Goal: Task Accomplishment & Management: Manage account settings

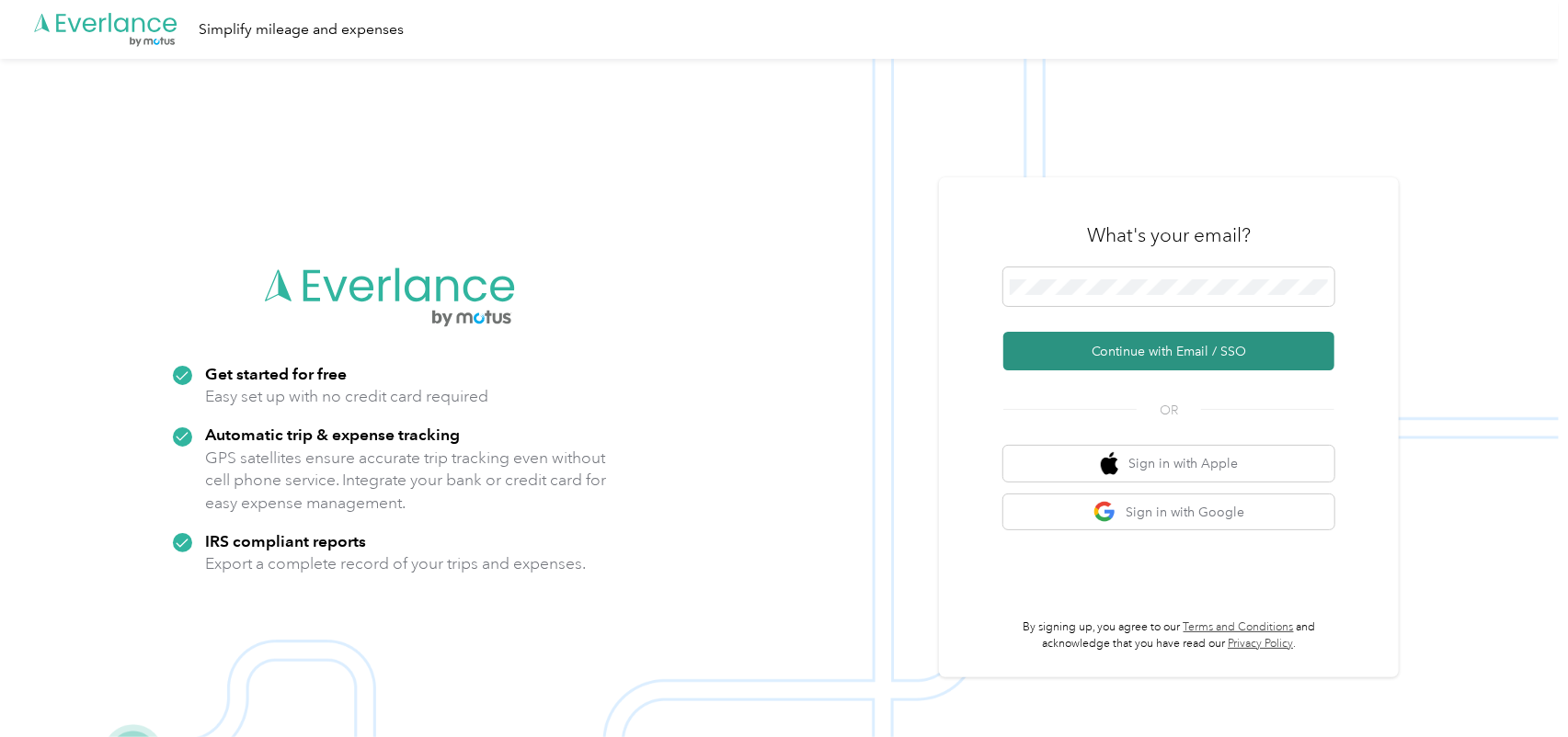
click at [1242, 361] on button "Continue with Email / SSO" at bounding box center [1169, 351] width 331 height 39
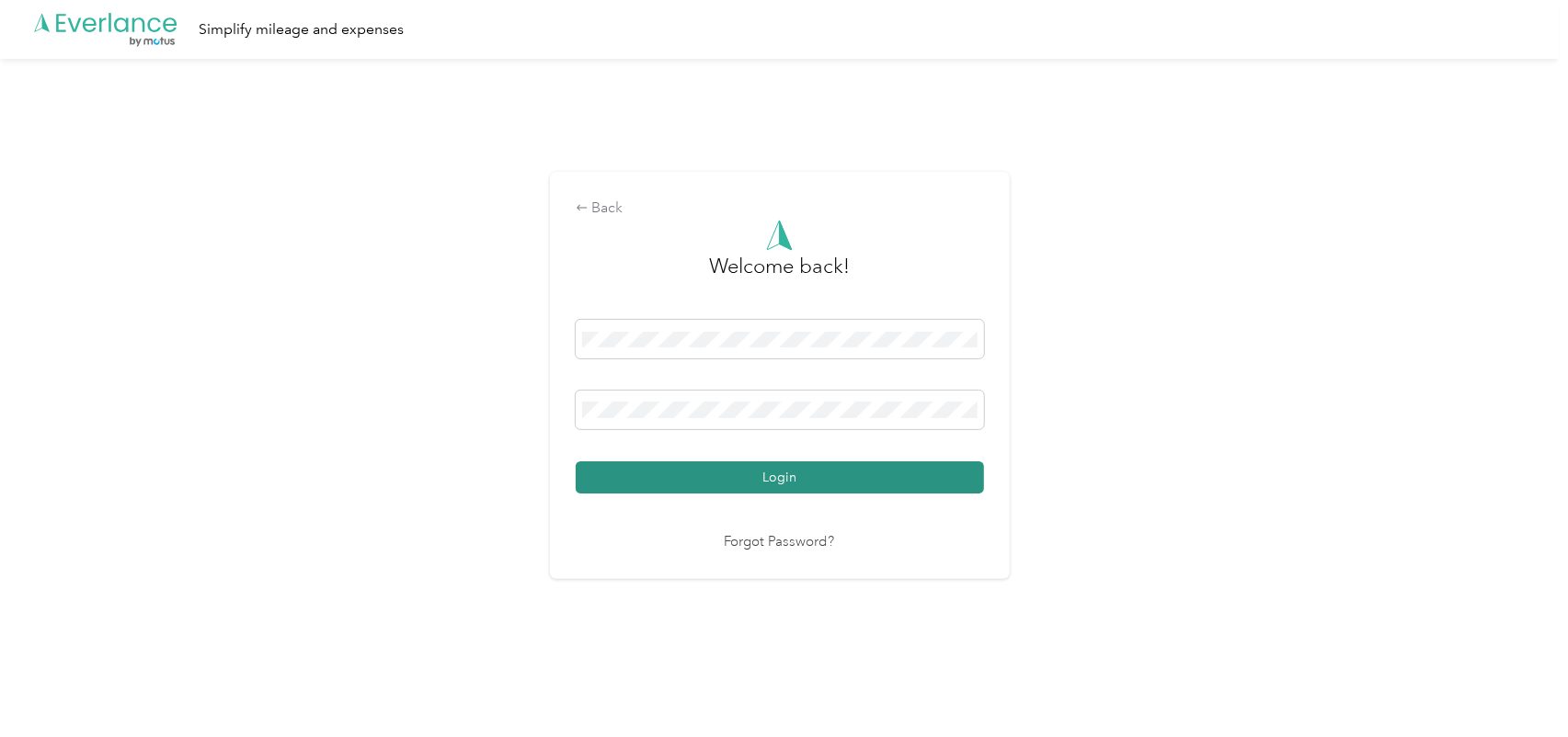
click at [832, 480] on button "Login" at bounding box center [780, 477] width 408 height 32
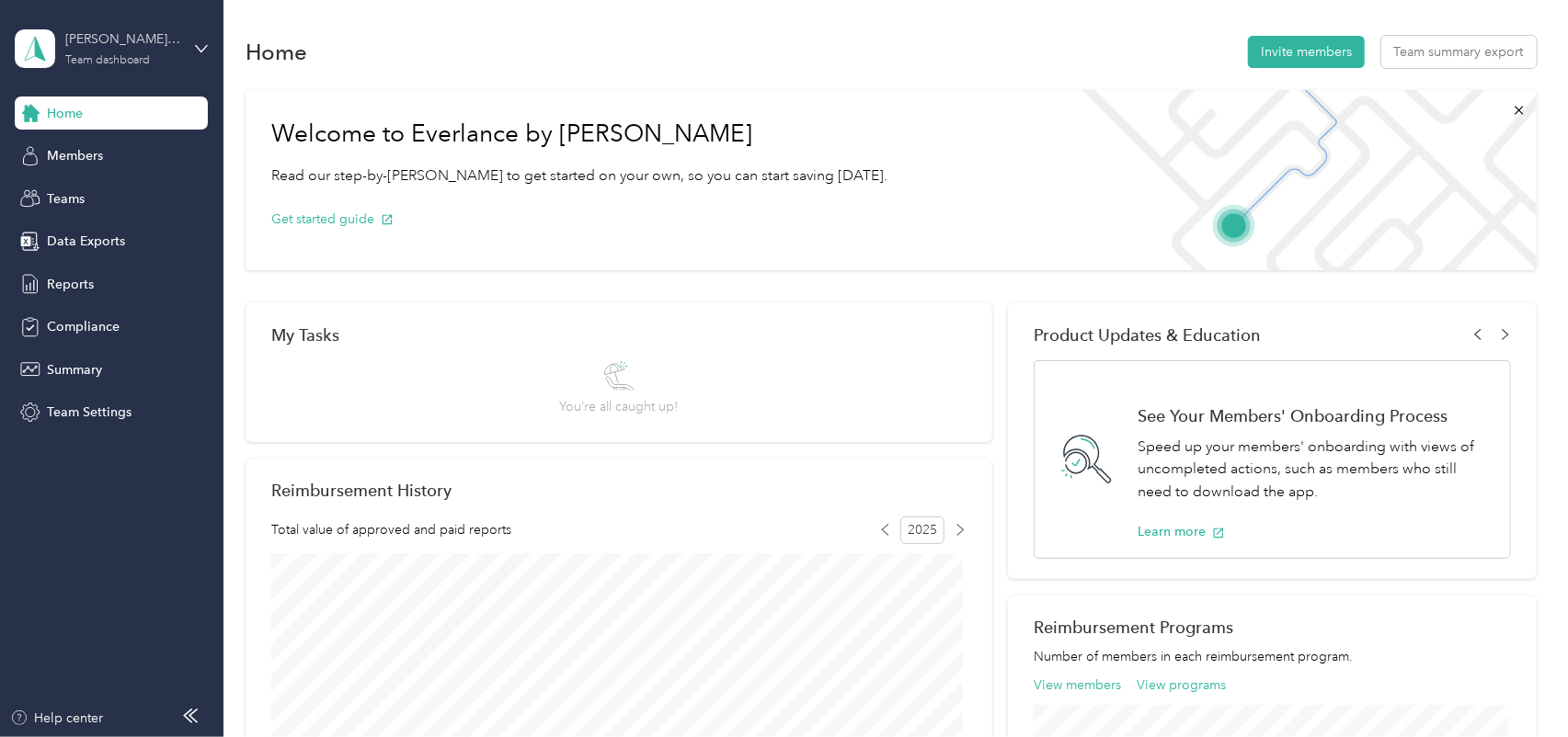
click at [154, 51] on div "[PERSON_NAME] team Team dashboard" at bounding box center [123, 48] width 115 height 37
click at [119, 158] on div "Team dashboard" at bounding box center [209, 150] width 362 height 32
click at [89, 363] on span "Summary" at bounding box center [74, 370] width 55 height 19
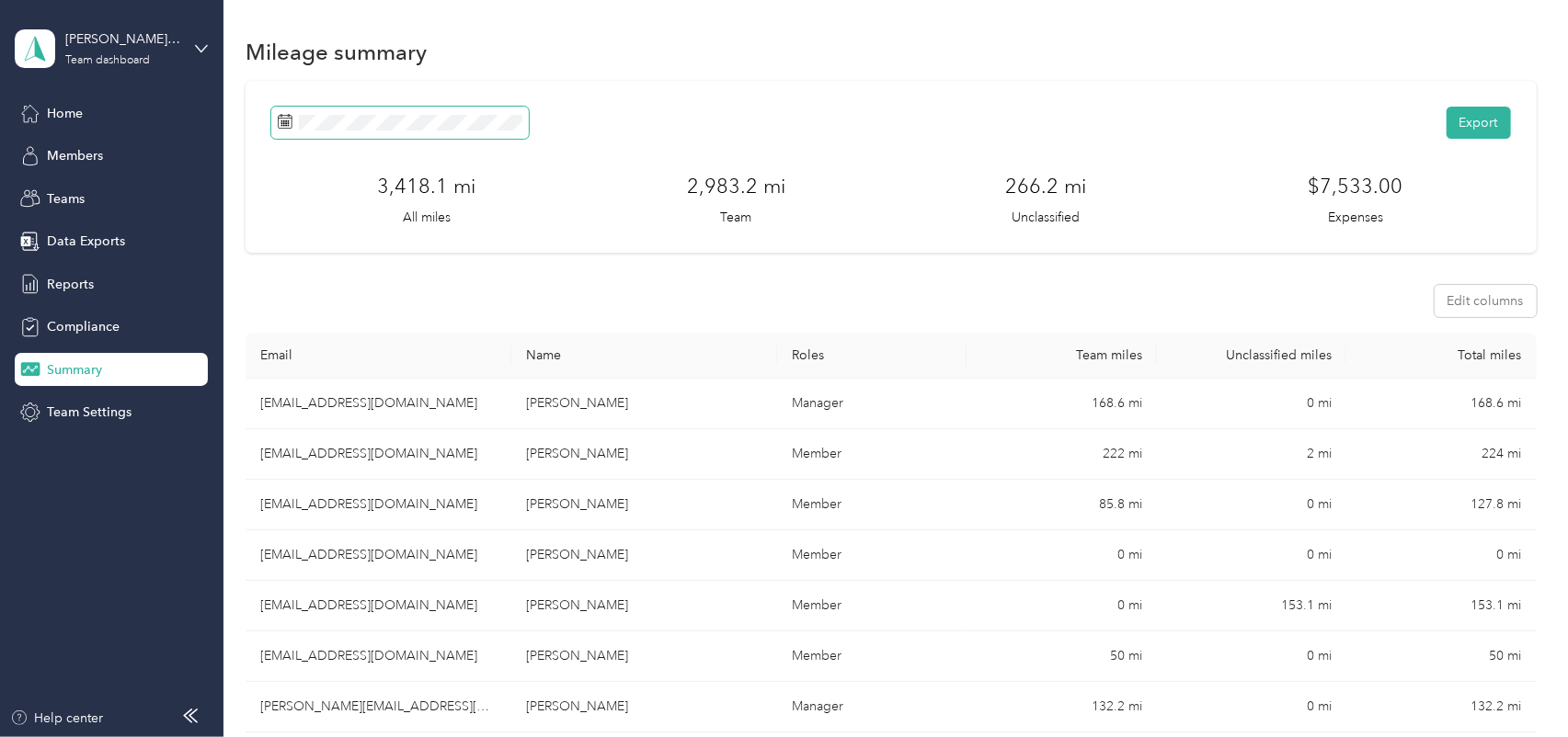
click at [497, 131] on span at bounding box center [399, 123] width 258 height 32
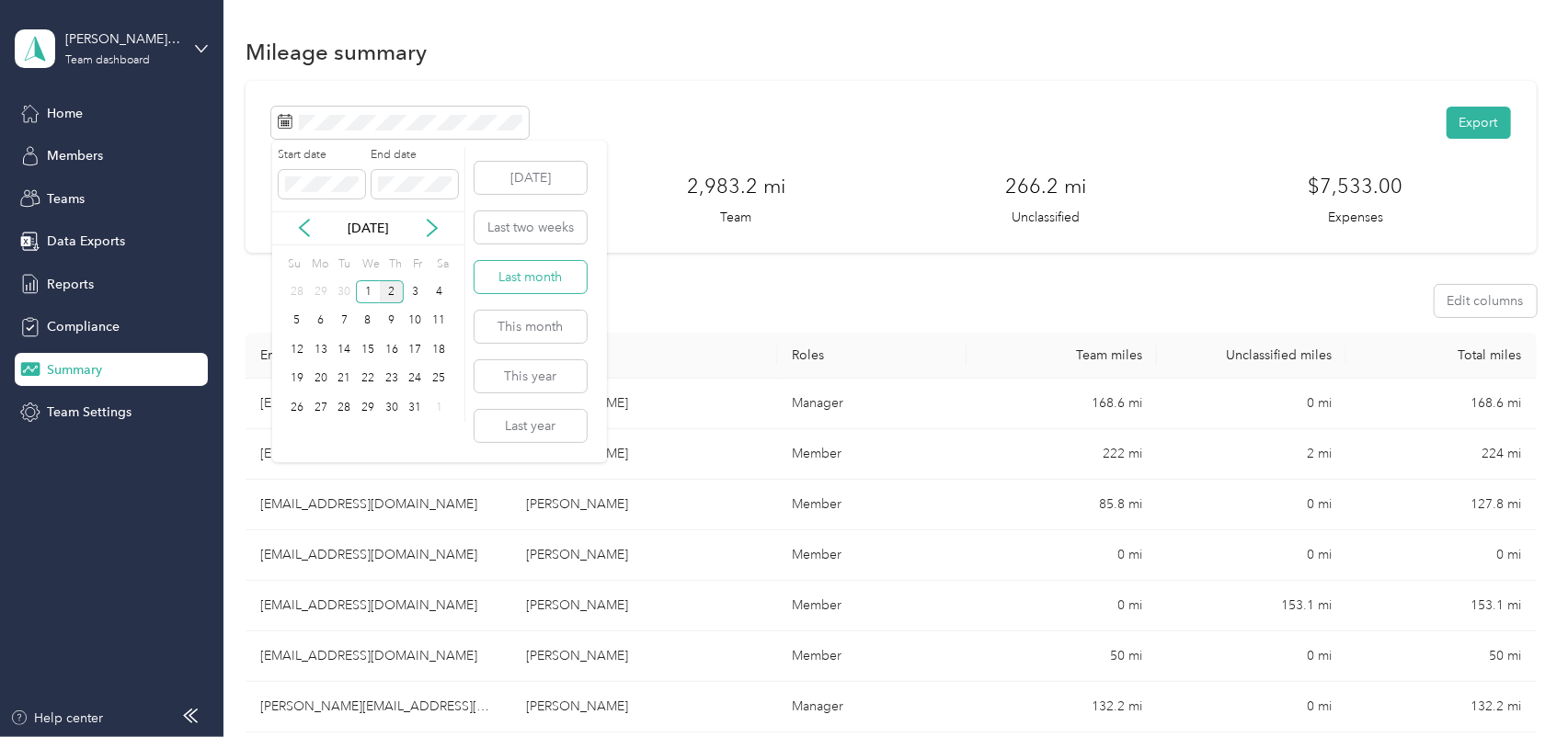
click at [535, 284] on button "Last month" at bounding box center [531, 277] width 112 height 32
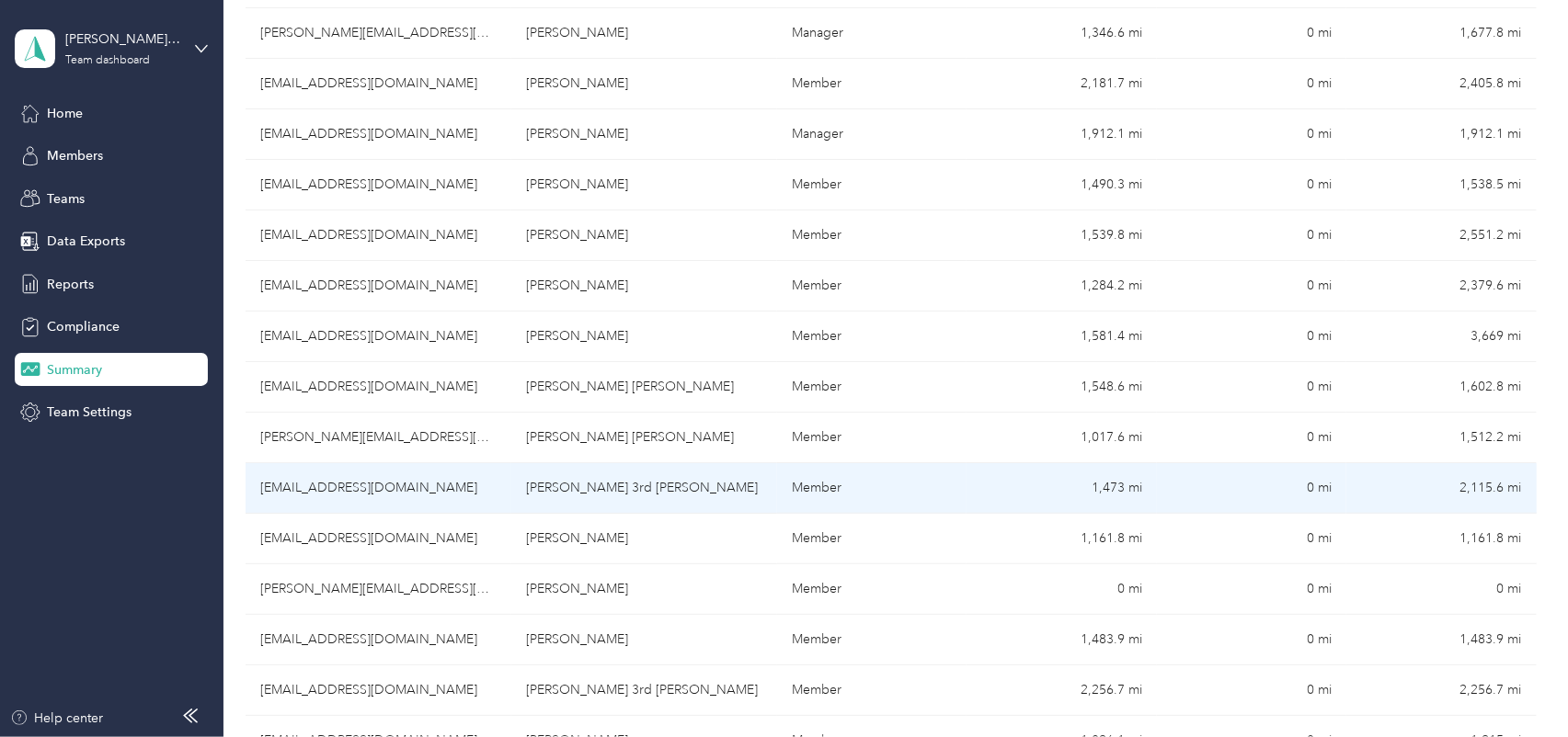
scroll to position [1128, 0]
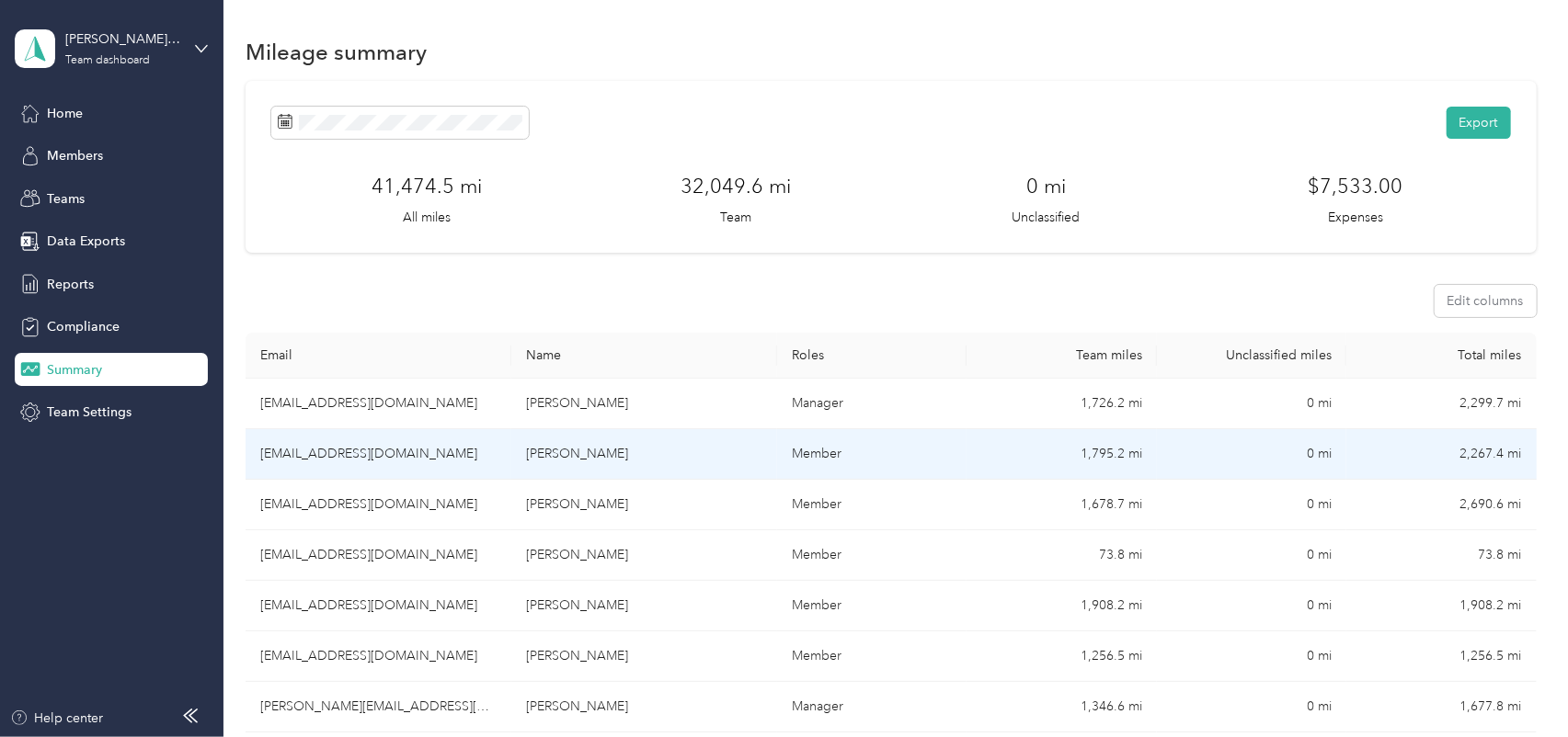
scroll to position [674, 0]
